Goal: Check status: Check status

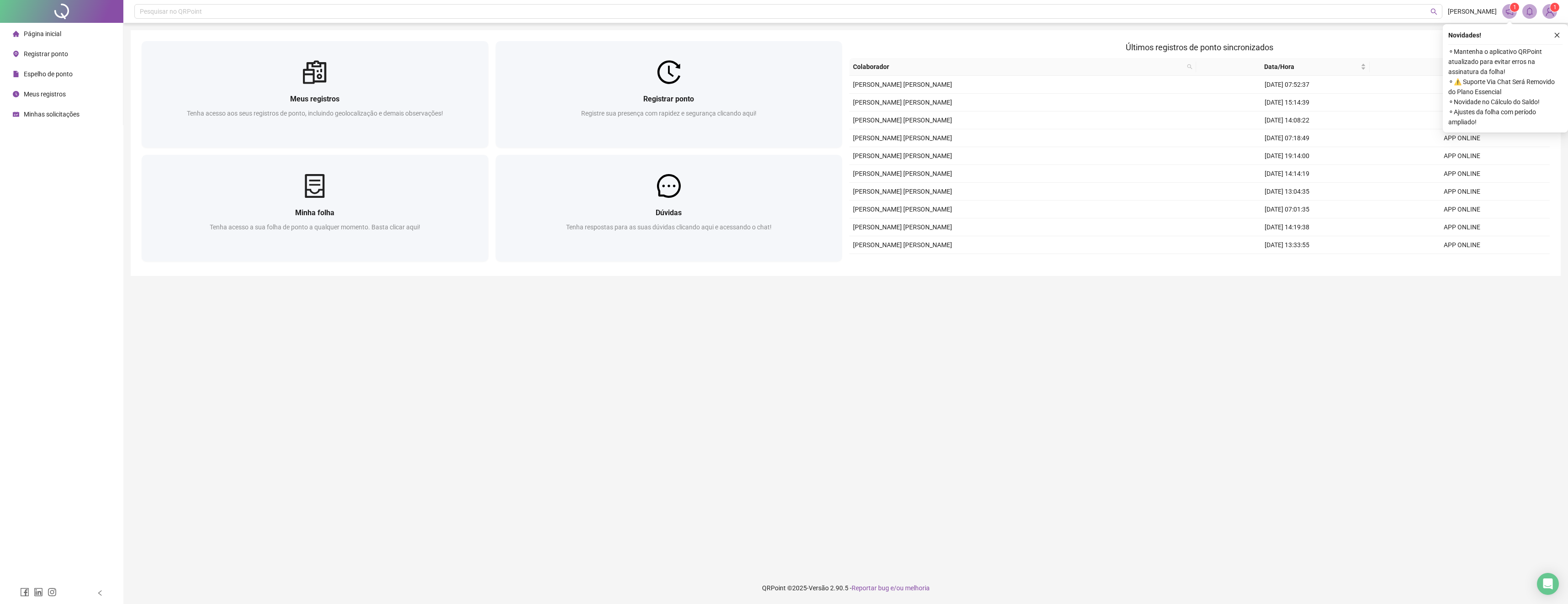
click at [50, 93] on span "Meus registros" at bounding box center [44, 94] width 42 height 7
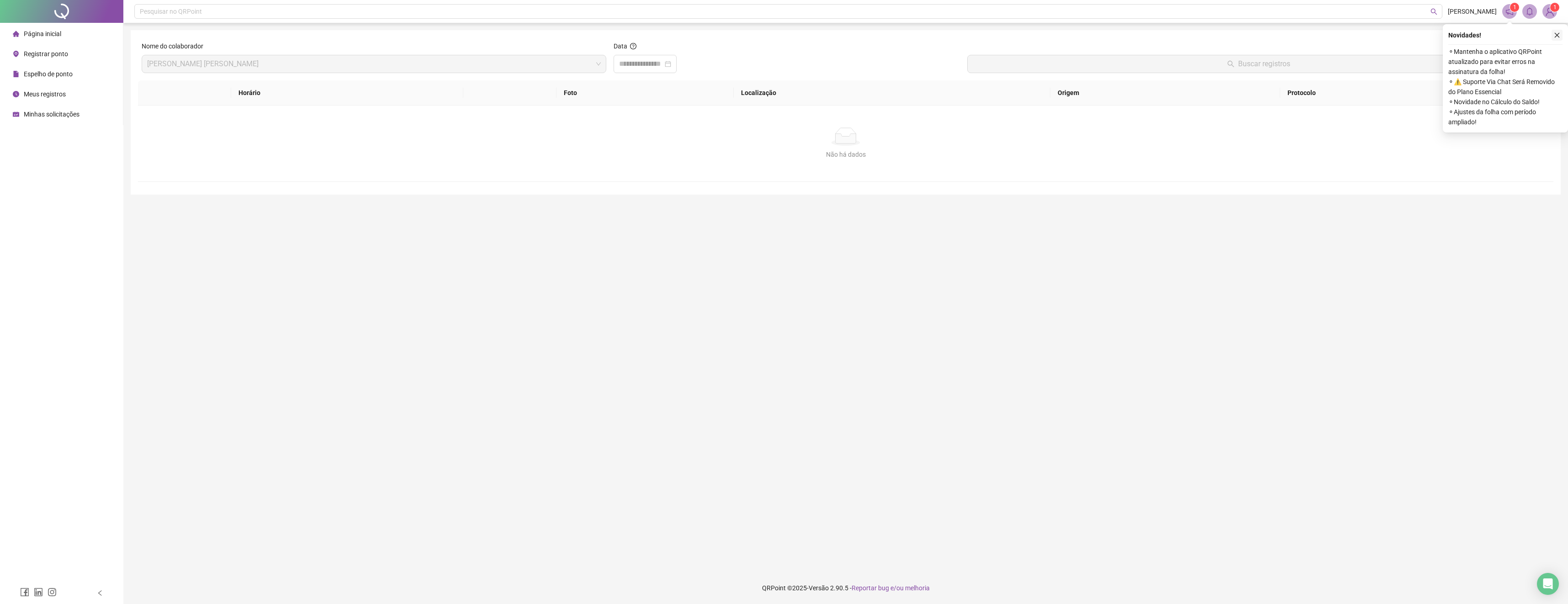
click at [1556, 33] on icon "close" at bounding box center [1557, 35] width 7 height 7
click at [662, 74] on div "Data" at bounding box center [787, 61] width 354 height 40
click at [663, 67] on input at bounding box center [641, 64] width 44 height 11
click at [662, 65] on input at bounding box center [641, 64] width 44 height 11
click at [629, 83] on button "prev-year" at bounding box center [632, 84] width 10 height 18
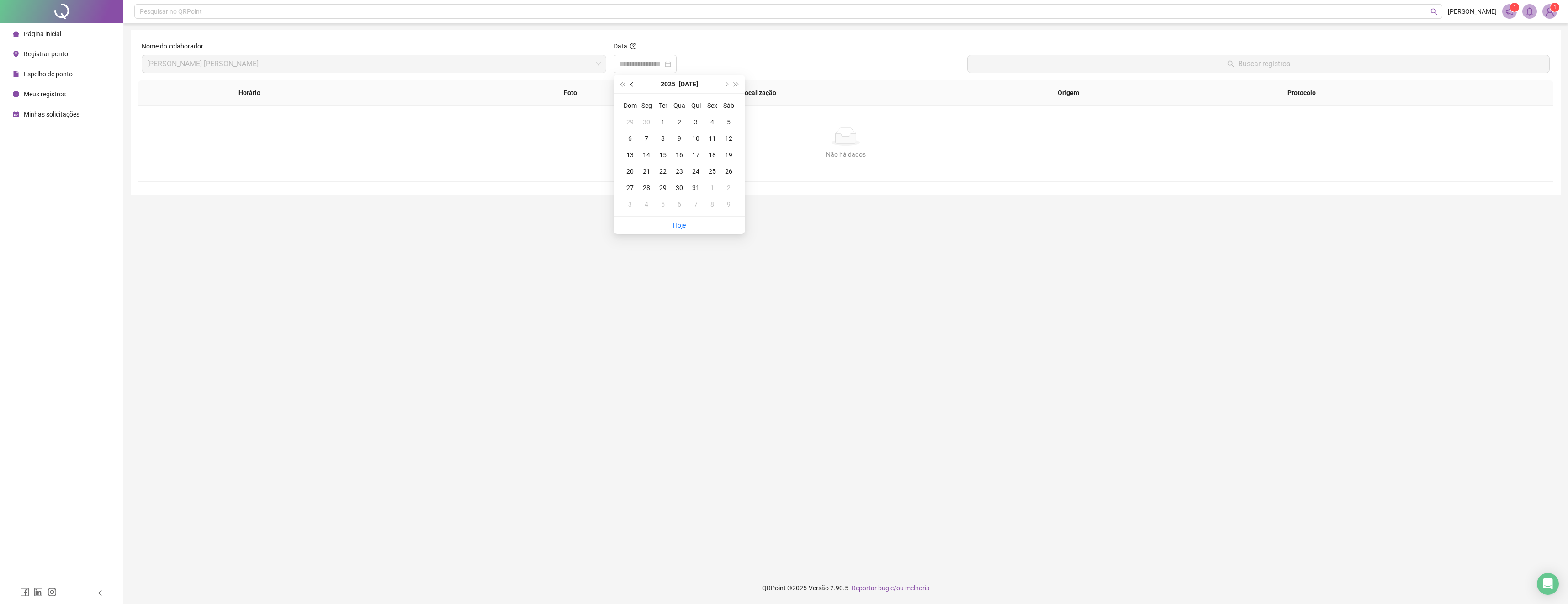
click at [631, 83] on span "prev-year" at bounding box center [633, 84] width 5 height 5
click at [724, 88] on button "next-year" at bounding box center [726, 84] width 10 height 18
click at [649, 139] on div "9" at bounding box center [646, 138] width 11 height 11
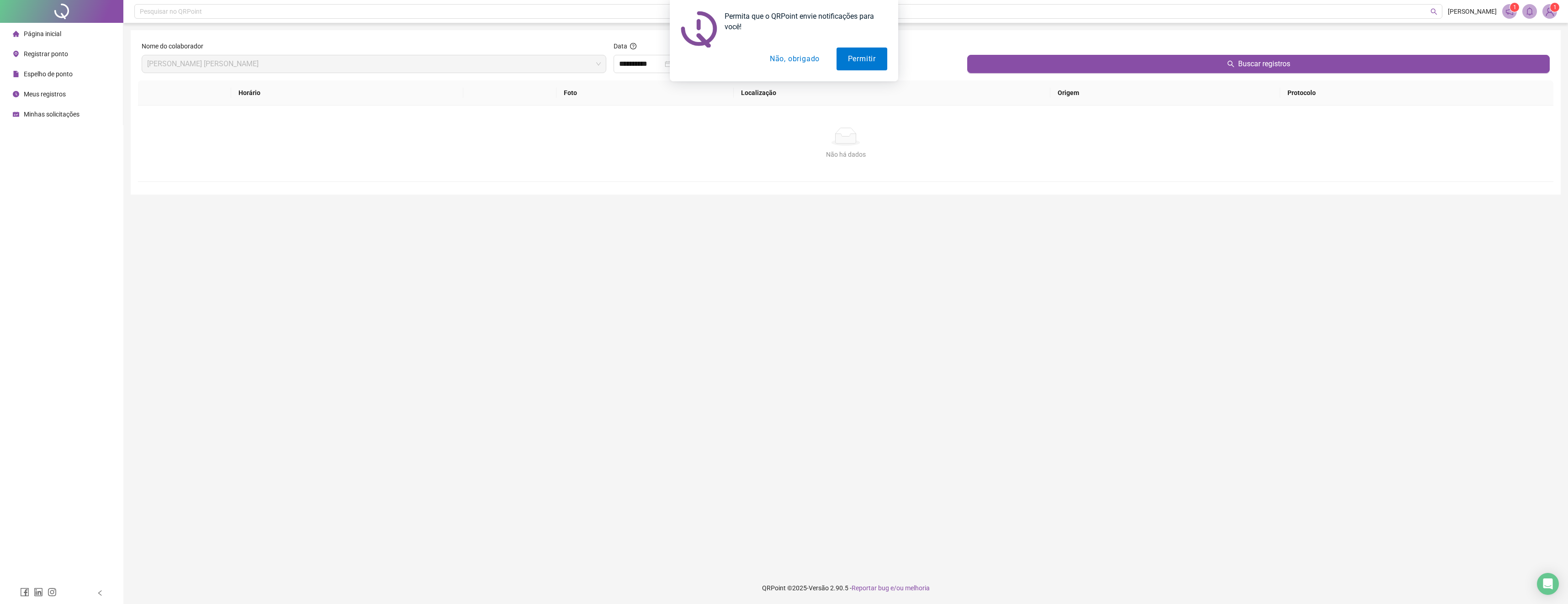
click at [1249, 68] on div "Permita que o QRPoint envie notificações para você! Permitir Não, obrigado" at bounding box center [784, 41] width 1568 height 82
click at [867, 58] on button "Permitir" at bounding box center [861, 59] width 51 height 23
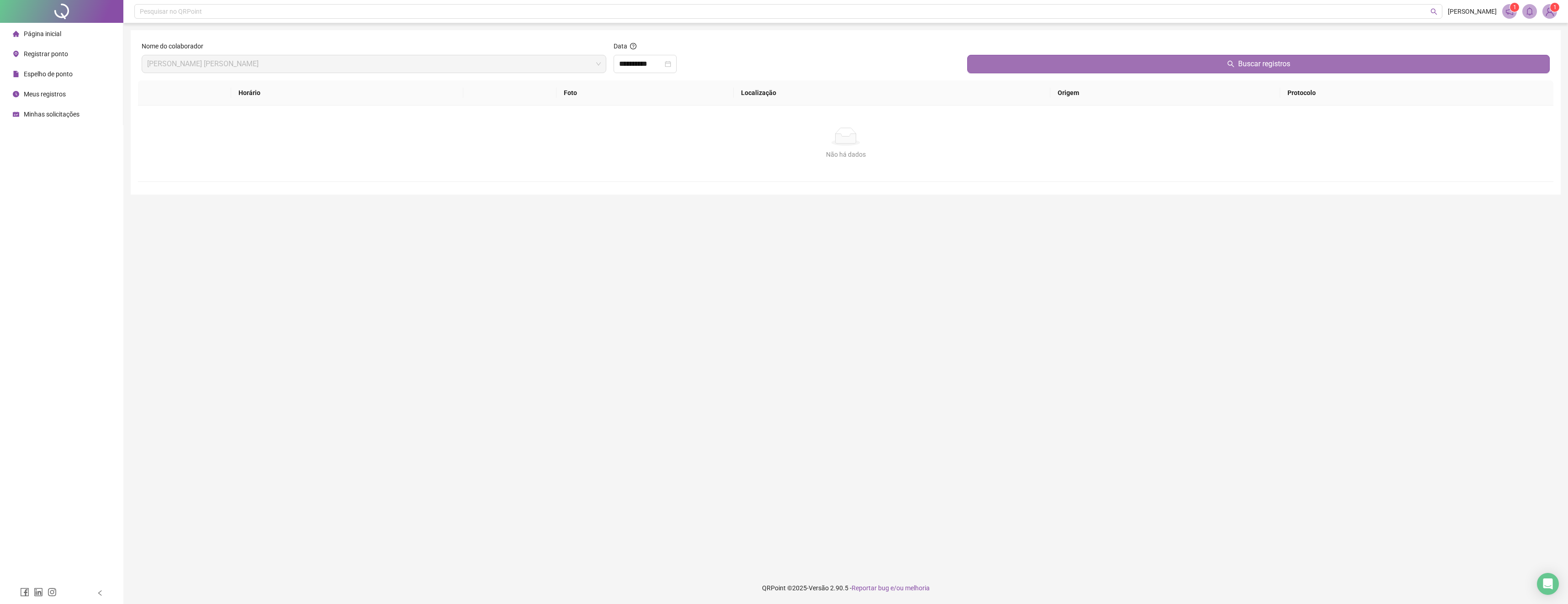
click at [1033, 71] on button "Buscar registros" at bounding box center [1258, 64] width 583 height 18
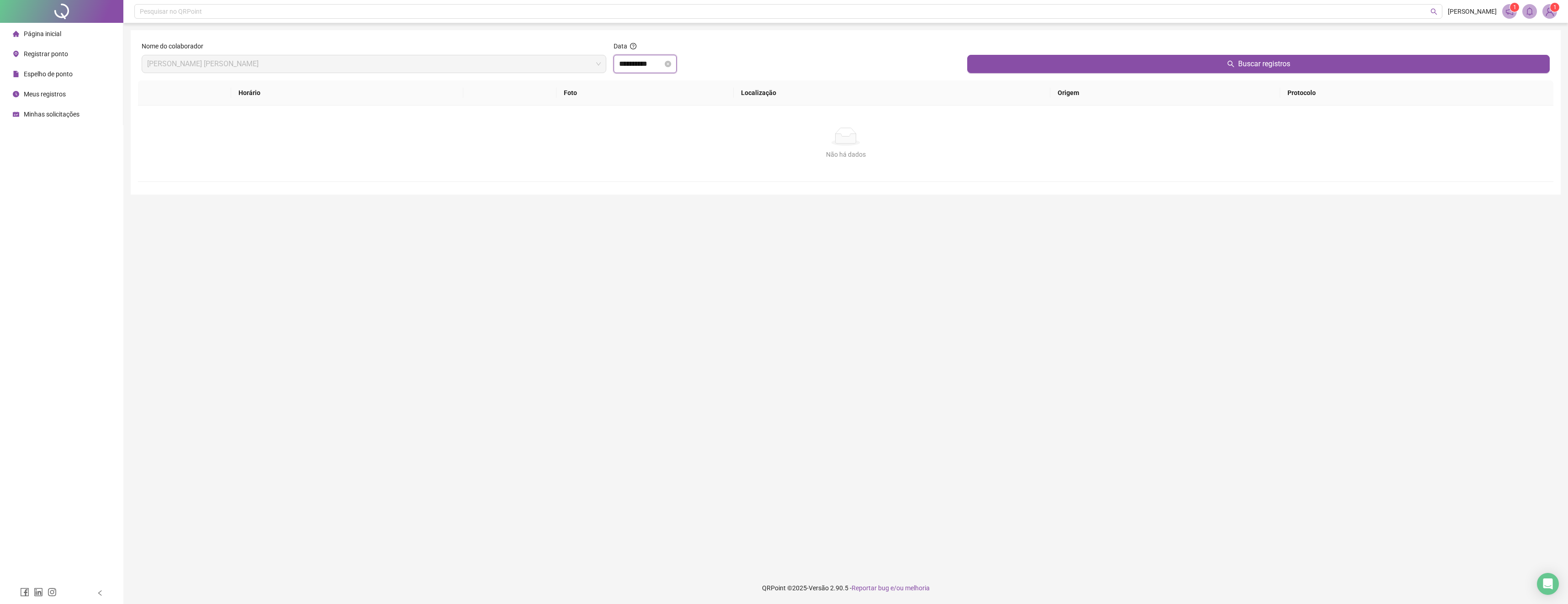
click at [625, 63] on input "**********" at bounding box center [641, 64] width 44 height 11
type input "**********"
click at [664, 136] on div "10" at bounding box center [663, 138] width 11 height 11
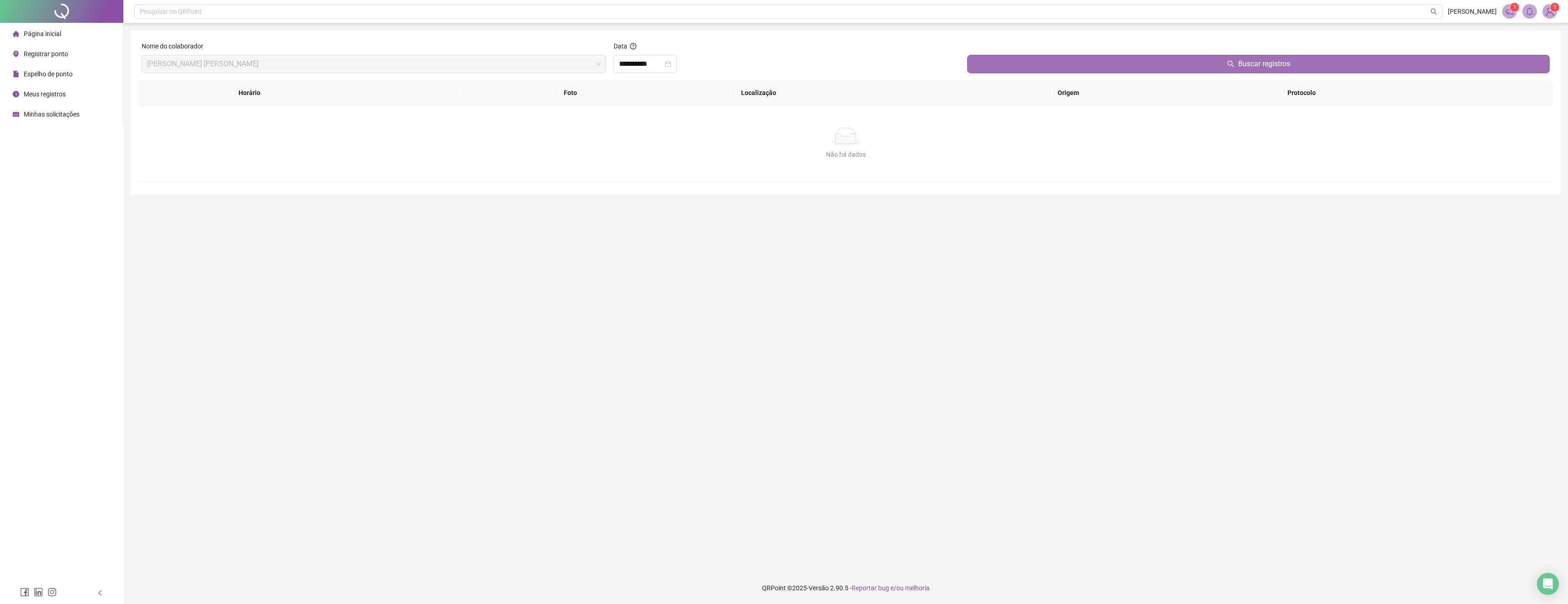
click at [1124, 60] on button "Buscar registros" at bounding box center [1258, 64] width 583 height 18
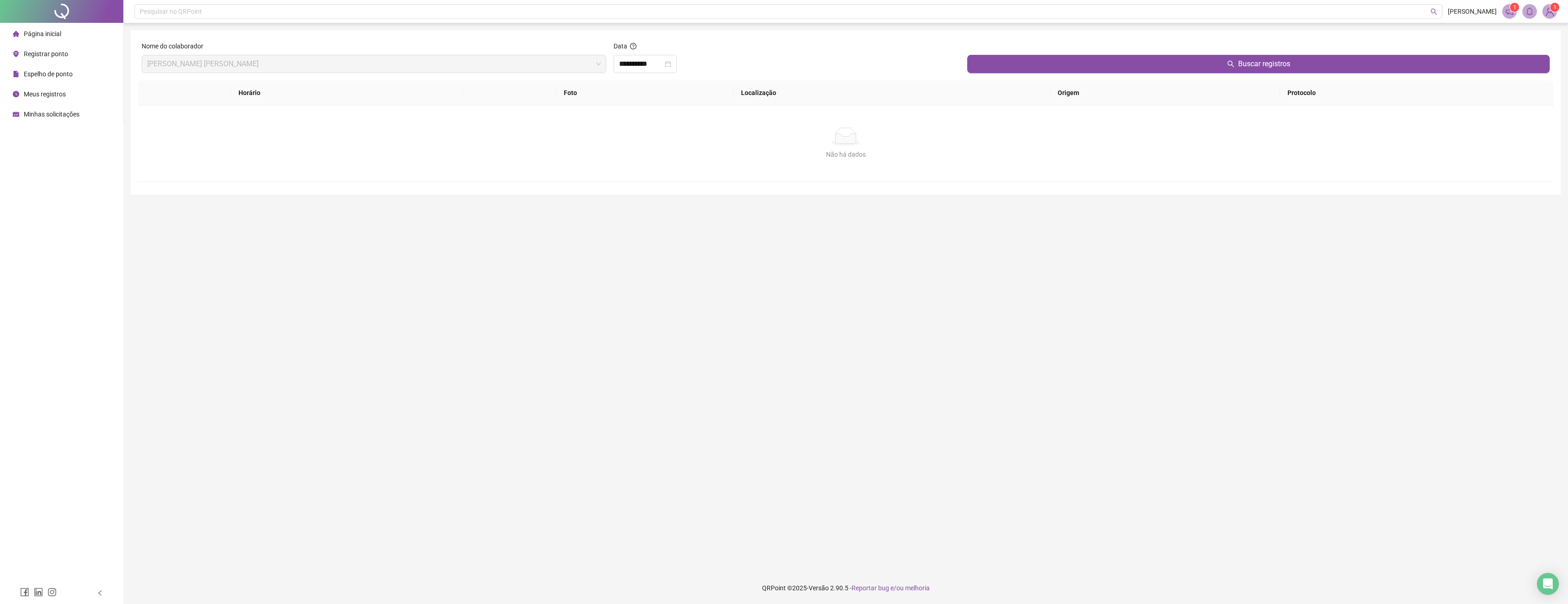
click at [49, 94] on span "Meus registros" at bounding box center [44, 94] width 42 height 7
click at [57, 77] on span "Espelho de ponto" at bounding box center [48, 74] width 49 height 7
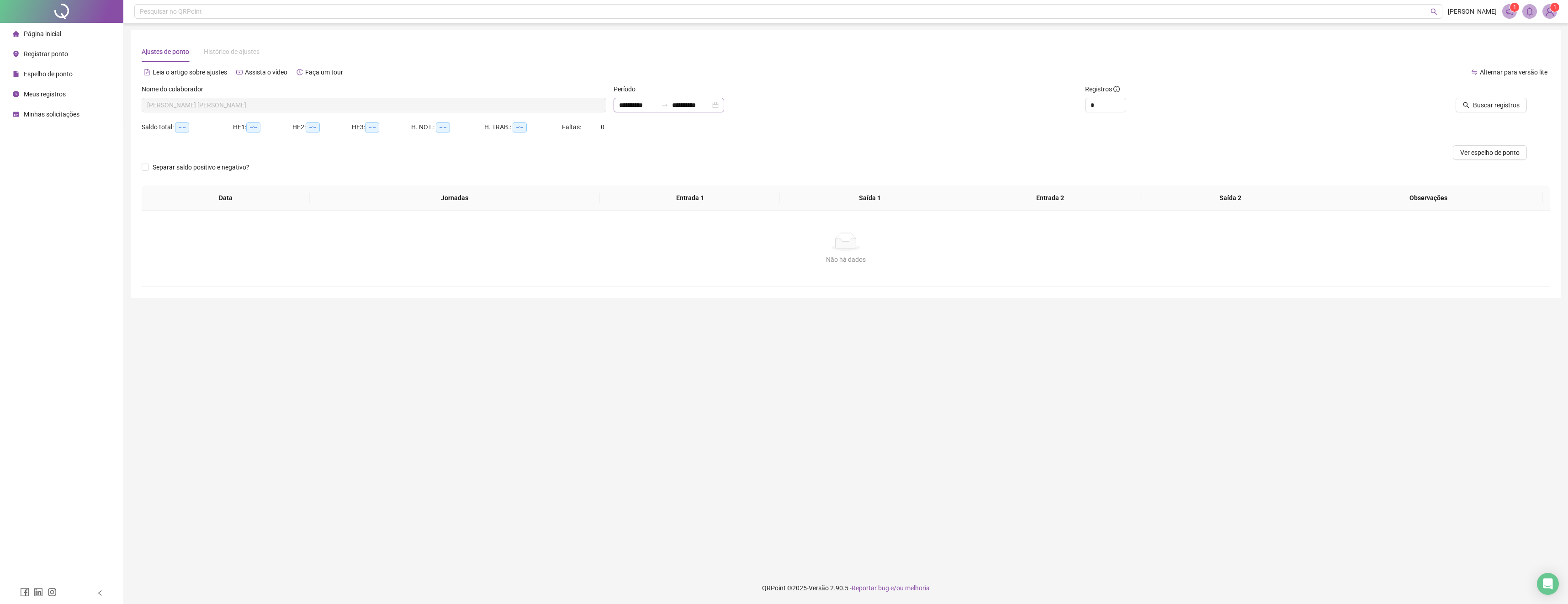
click at [668, 105] on icon "swap-right" at bounding box center [665, 105] width 7 height 7
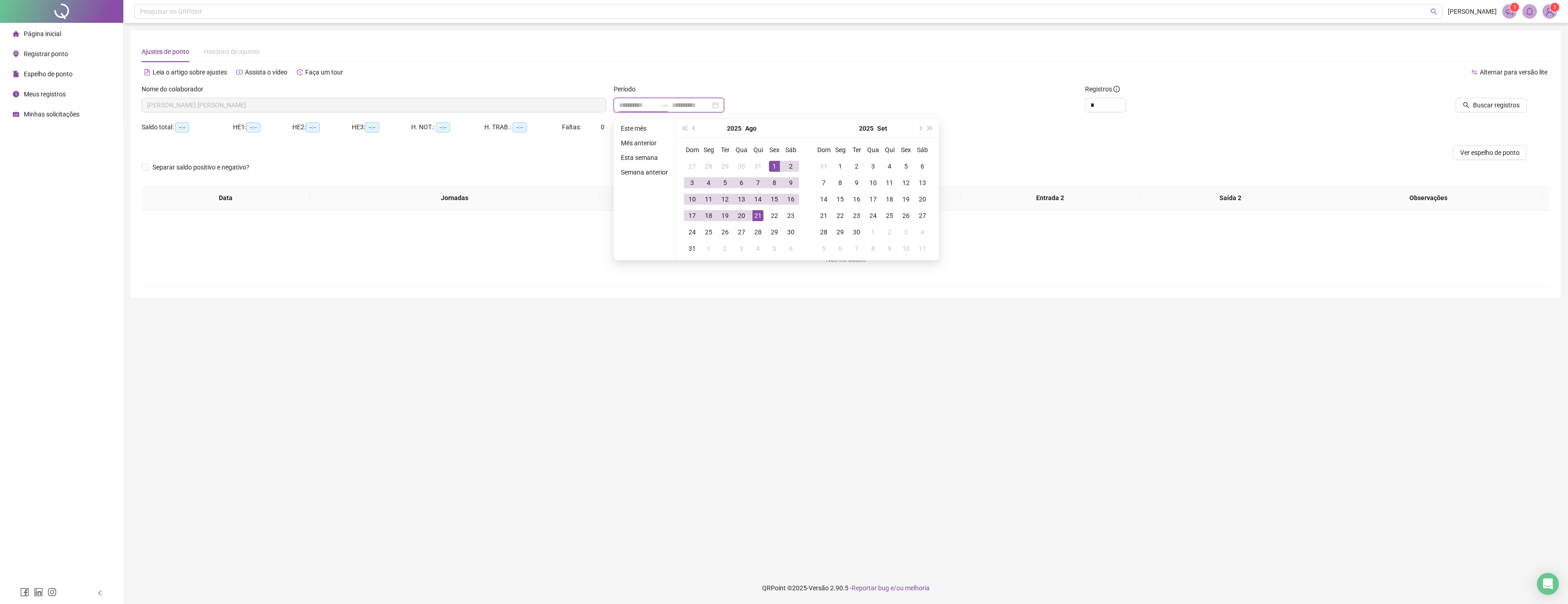
type input "**********"
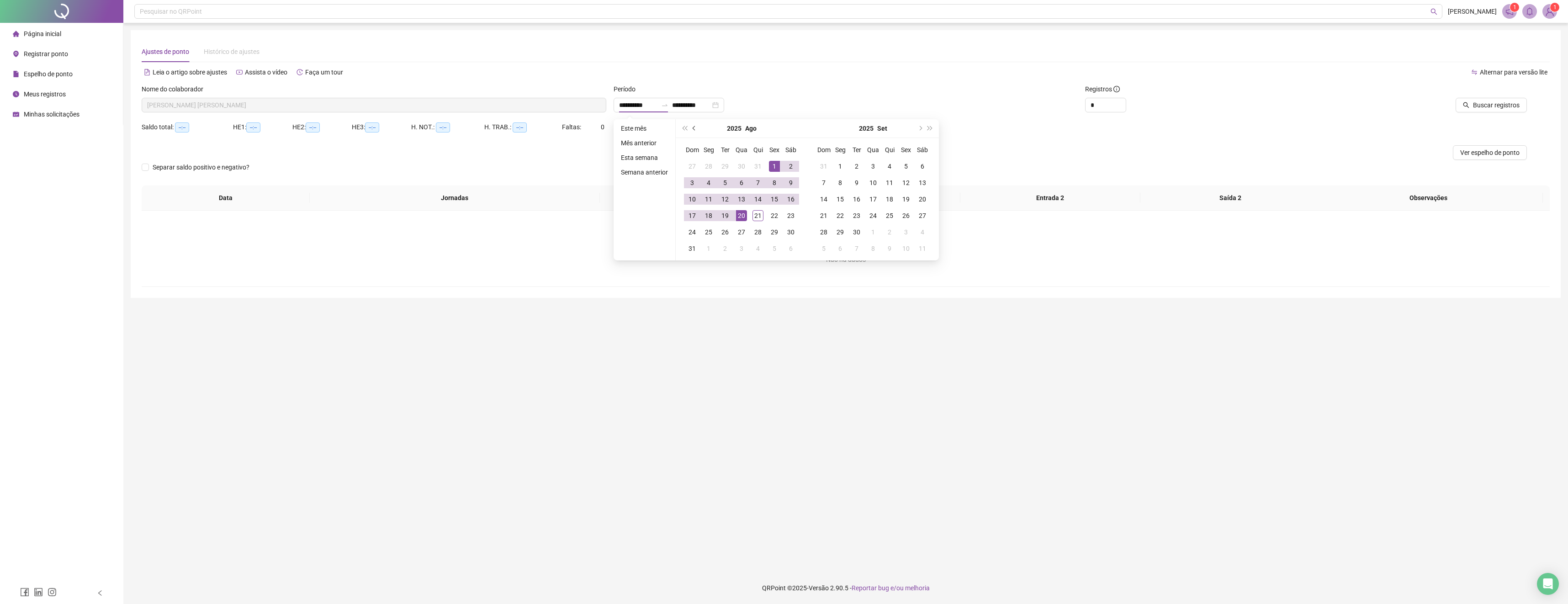
click at [693, 128] on span "prev-year" at bounding box center [695, 128] width 5 height 5
type input "**********"
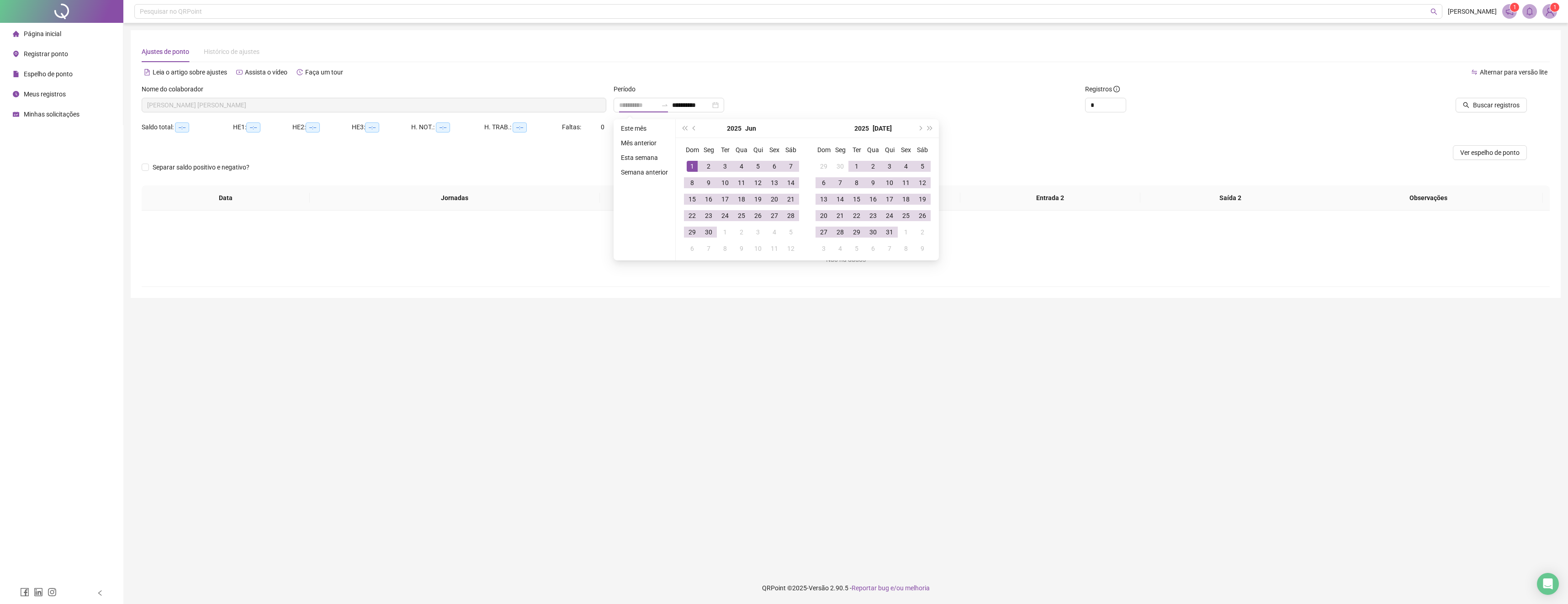
click at [698, 166] on td "1" at bounding box center [692, 166] width 16 height 16
type input "**********"
click at [709, 234] on div "30" at bounding box center [709, 232] width 11 height 11
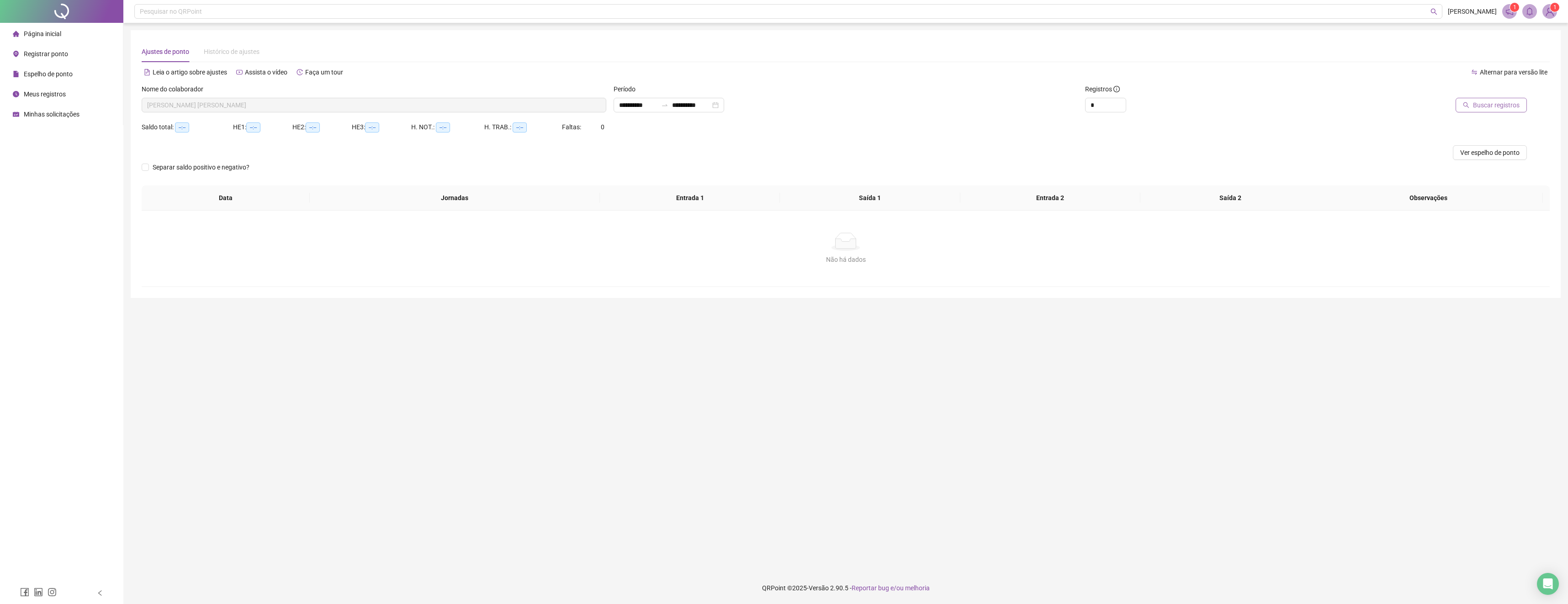
click at [1466, 108] on button "Buscar registros" at bounding box center [1491, 105] width 71 height 15
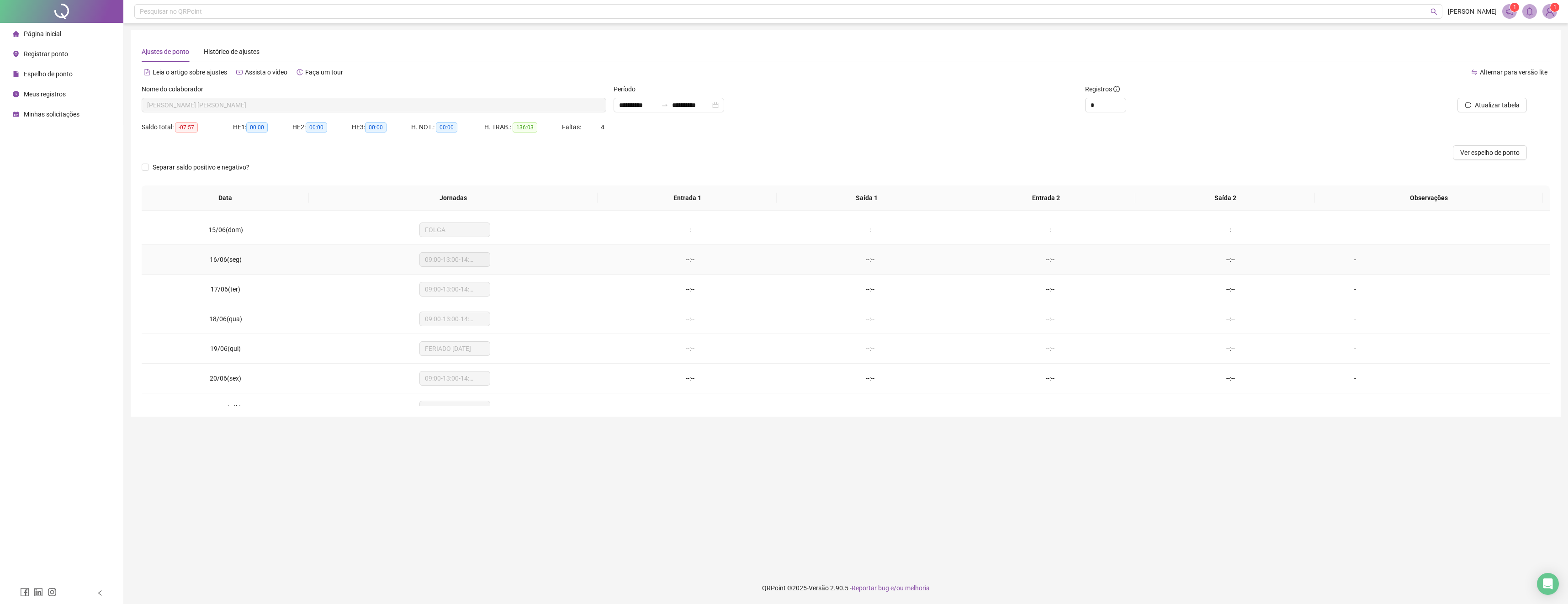
scroll to position [457, 0]
